Goal: Information Seeking & Learning: Learn about a topic

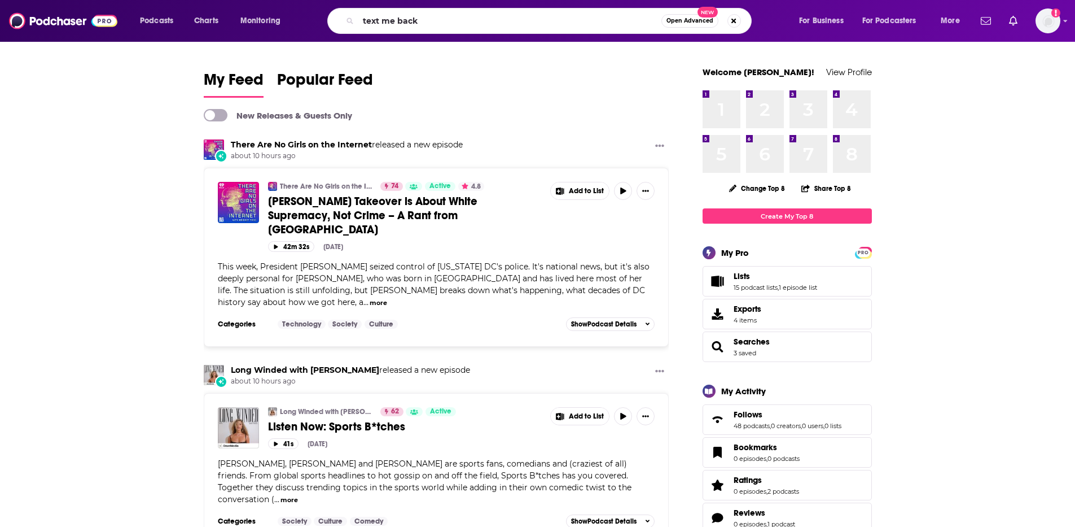
type input "text me back"
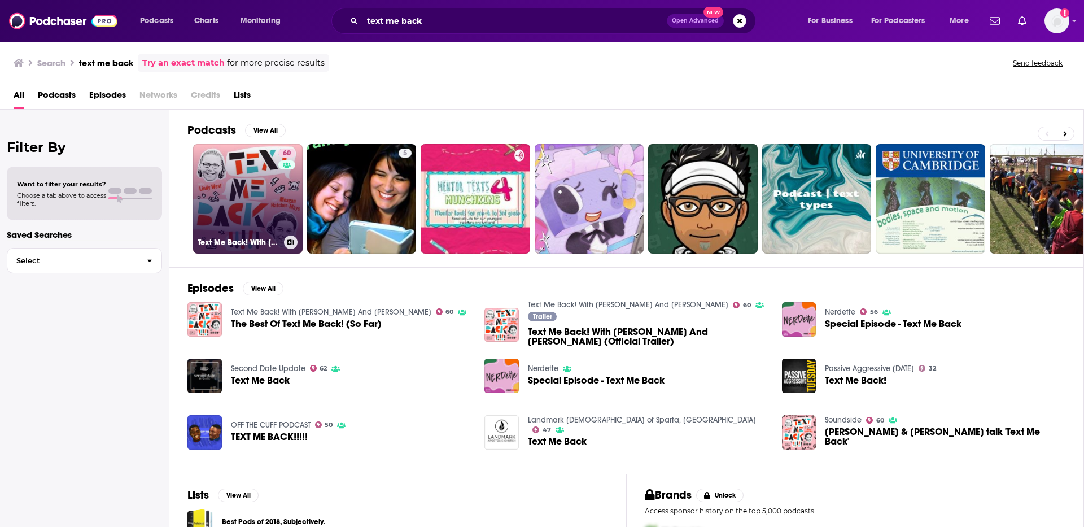
click at [222, 203] on link "60 Text Me Back! With [PERSON_NAME] And [PERSON_NAME]" at bounding box center [248, 199] width 110 height 110
